Goal: Find specific page/section: Find specific page/section

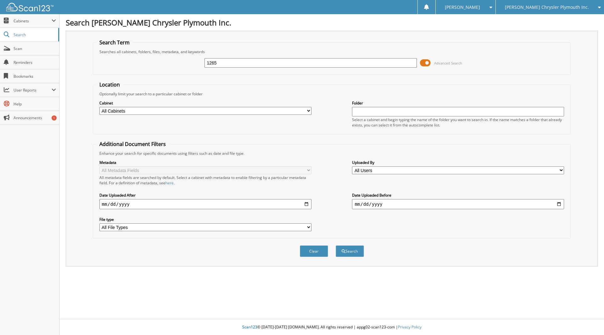
type input "1265"
click at [309, 110] on select "All Cabinets ACCOUNTS PAYABLE ACCOUNTS RECEIVABLE MISC SERVICE CONTRACTS SERVIC…" at bounding box center [205, 111] width 212 height 8
select select "810"
click at [99, 107] on select "All Cabinets ACCOUNTS PAYABLE ACCOUNTS RECEIVABLE MISC SERVICE CONTRACTS SERVIC…" at bounding box center [205, 111] width 212 height 8
click at [102, 205] on input "date" at bounding box center [205, 204] width 212 height 10
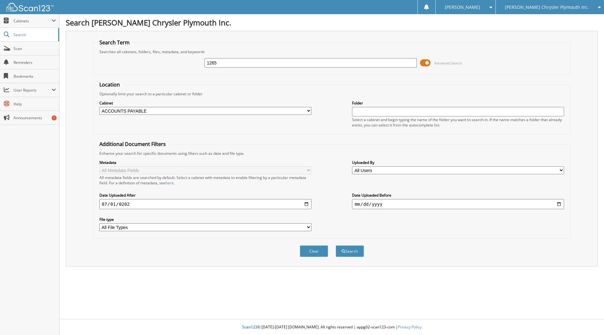
type input "[DATE]"
click at [353, 252] on button "Search" at bounding box center [350, 251] width 28 height 12
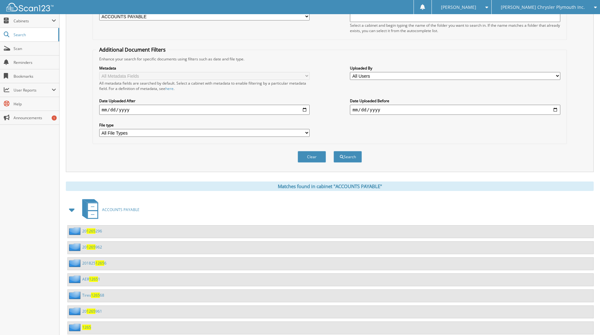
scroll to position [145, 0]
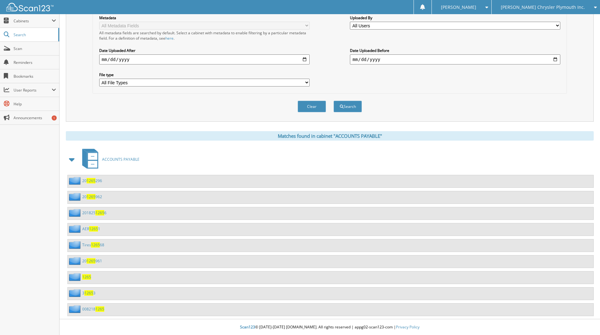
click at [82, 275] on span "1265" at bounding box center [86, 276] width 9 height 5
